Goal: Find specific page/section: Find specific page/section

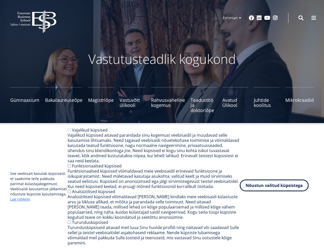
click at [287, 188] on button "Nõustun valitud küpsistega" at bounding box center [274, 185] width 69 height 12
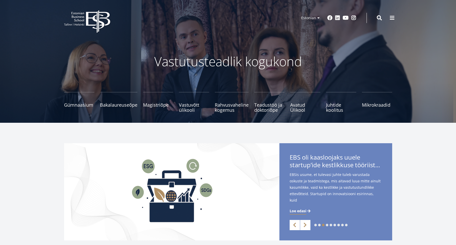
click at [324, 16] on button at bounding box center [392, 18] width 10 height 10
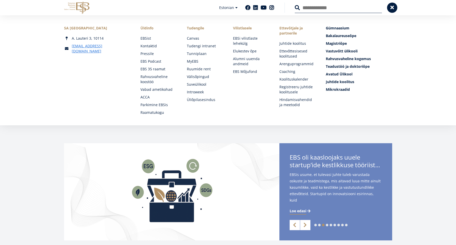
click at [324, 12] on input "Otsing" at bounding box center [338, 7] width 87 height 11
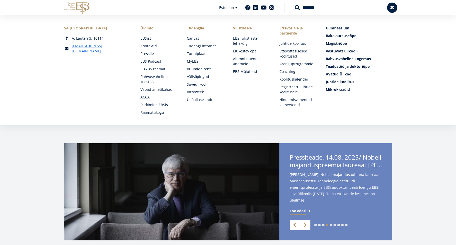
type input "******"
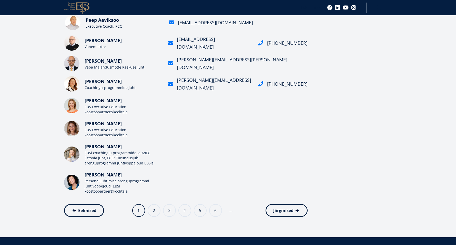
scroll to position [154, 0]
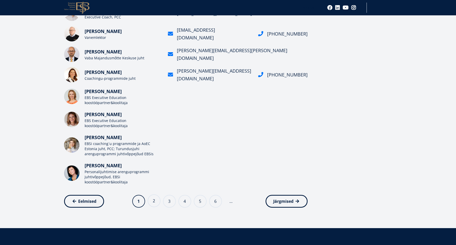
click at [156, 203] on link "Page 2" at bounding box center [154, 201] width 13 height 13
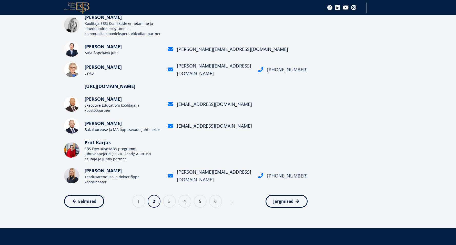
scroll to position [154, 0]
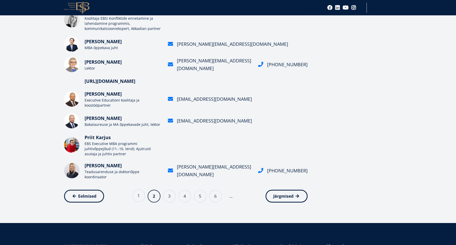
click at [141, 199] on link "Page 1" at bounding box center [138, 196] width 13 height 13
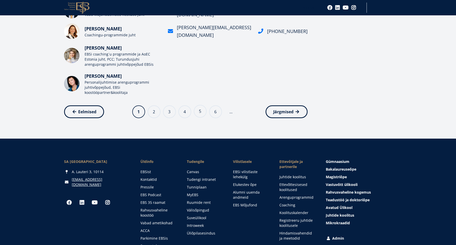
scroll to position [231, 0]
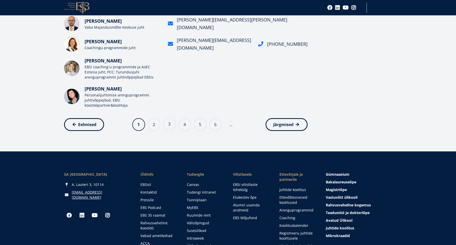
click at [168, 125] on link "Page 3" at bounding box center [169, 124] width 13 height 13
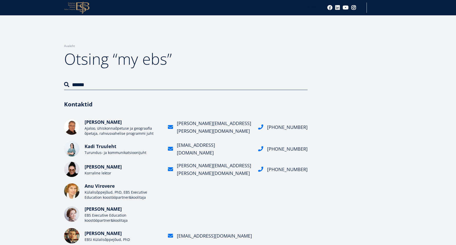
drag, startPoint x: 189, startPoint y: 89, endPoint x: 126, endPoint y: 63, distance: 68.4
drag, startPoint x: 130, startPoint y: 62, endPoint x: 248, endPoint y: 67, distance: 118.8
click at [177, 63] on h1 "Otsing “my ebs”" at bounding box center [185, 59] width 243 height 21
